Goal: Task Accomplishment & Management: Manage account settings

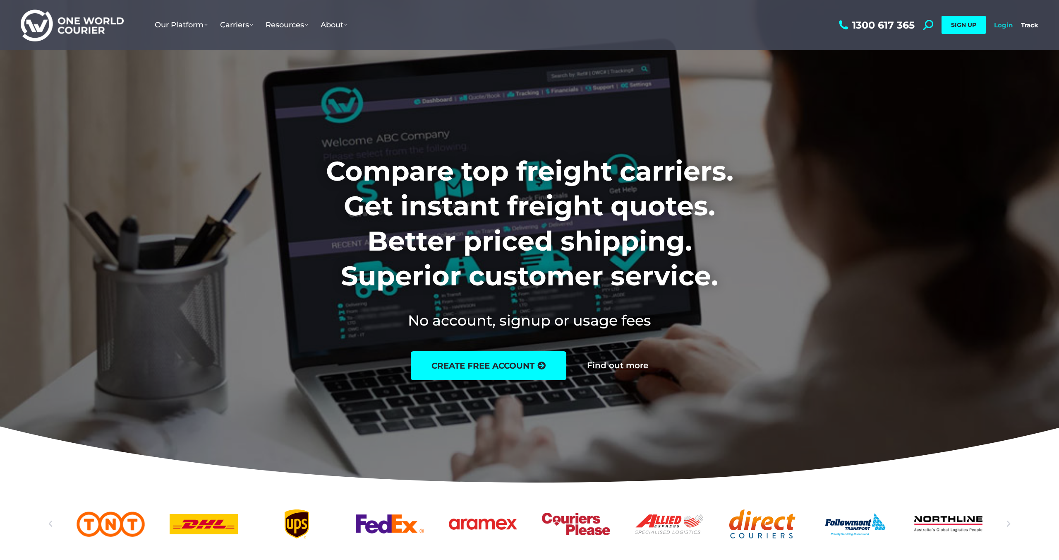
click at [1004, 24] on link "Login" at bounding box center [1003, 25] width 19 height 8
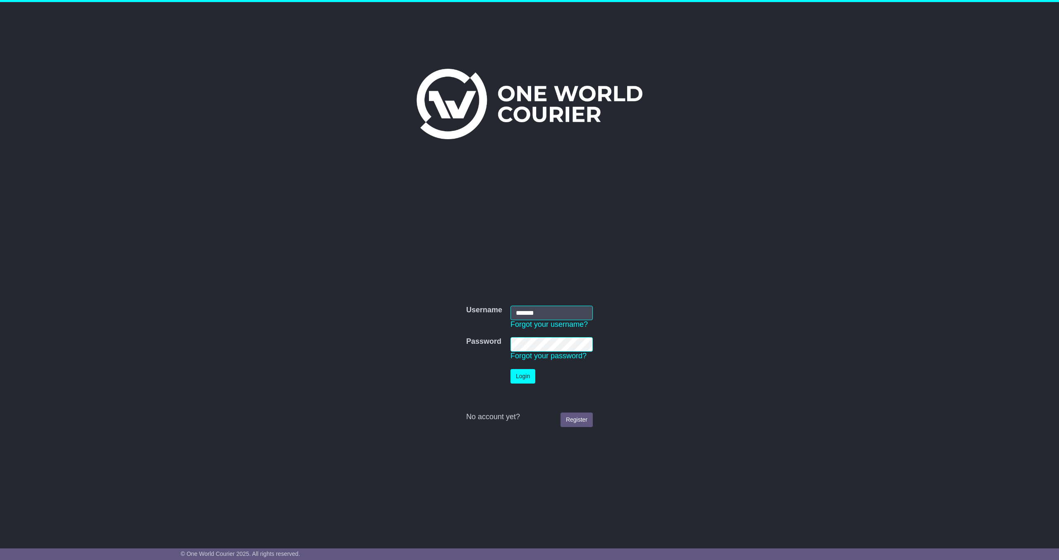
type input "*******"
click at [511, 369] on button "Login" at bounding box center [523, 376] width 25 height 14
